Goal: Task Accomplishment & Management: Manage account settings

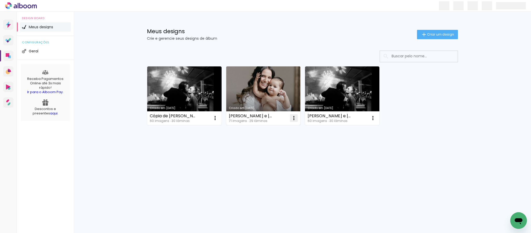
click at [218, 119] on iron-icon at bounding box center [215, 118] width 6 height 6
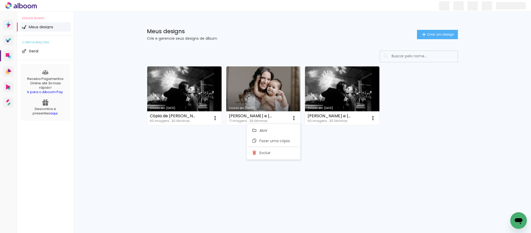
click at [349, 167] on div "Criado em 29/05/25 Cópia de Gabriel e Thayná 15x15 60 imagens ∙ 30 lâminas Abri…" at bounding box center [302, 109] width 337 height 128
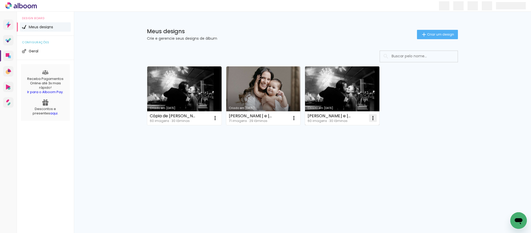
click at [218, 120] on iron-icon at bounding box center [215, 118] width 6 height 6
click at [347, 152] on span "Excluir" at bounding box center [343, 153] width 11 height 4
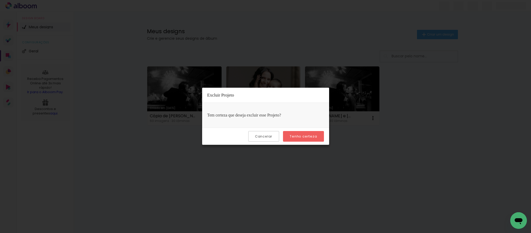
click at [310, 131] on paper-button "Tenho certeza" at bounding box center [303, 136] width 41 height 11
click at [308, 138] on div "Criado em 29/05/25 Cópia de Gabriel e Thayná 15x15 60 imagens ∙ 30 lâminas Abri…" at bounding box center [302, 109] width 337 height 128
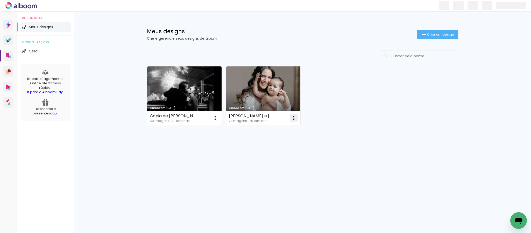
click at [218, 119] on iron-icon at bounding box center [215, 118] width 6 height 6
click at [278, 144] on paper-item "Fazer uma cópia" at bounding box center [273, 141] width 51 height 10
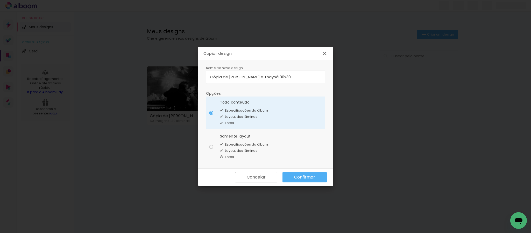
drag, startPoint x: 222, startPoint y: 77, endPoint x: 178, endPoint y: 74, distance: 43.4
click at [178, 74] on body "link( href="../../bower_components/polymer/polymer.html" rel="import" ) picture…" at bounding box center [265, 116] width 531 height 233
type input "individuais de [PERSON_NAME] e [PERSON_NAME] 30x30"
type paper-input "individuais de [PERSON_NAME] e [PERSON_NAME] 30x30"
type input "individuais de [PERSON_NAME] e [PERSON_NAME] 30x30"
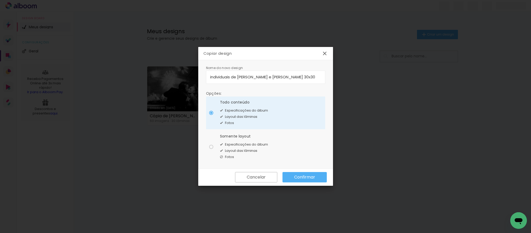
click at [0, 0] on slot "Confirmar" at bounding box center [0, 0] width 0 height 0
